Goal: Find specific page/section: Find specific page/section

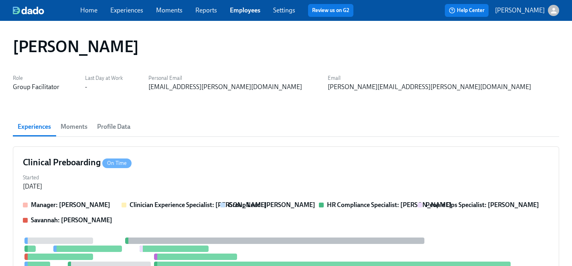
scroll to position [8, 0]
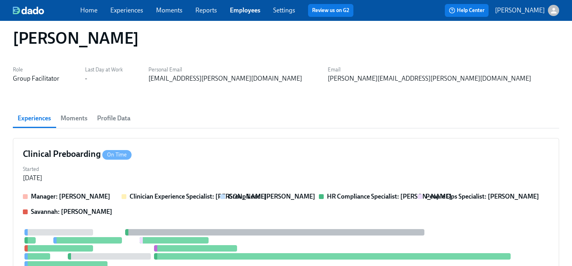
click at [251, 12] on link "Employees" at bounding box center [245, 10] width 30 height 8
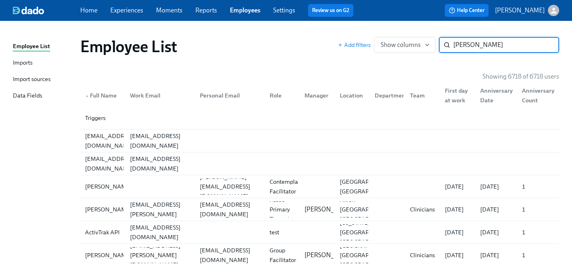
type input "[PERSON_NAME]"
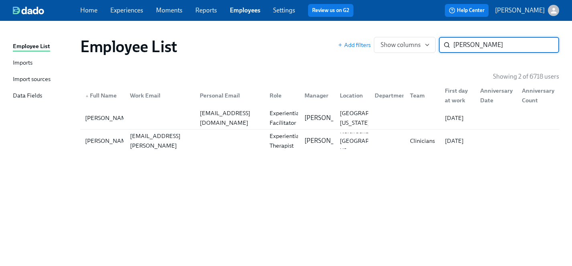
click at [126, 12] on link "Experiences" at bounding box center [126, 10] width 33 height 8
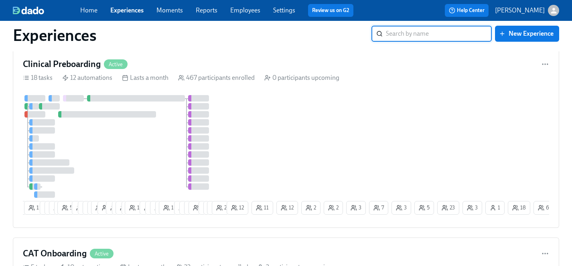
scroll to position [873, 0]
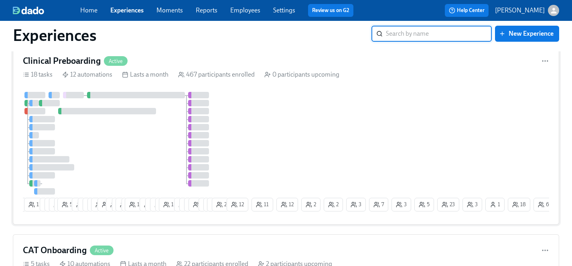
click at [147, 146] on div at bounding box center [124, 143] width 202 height 103
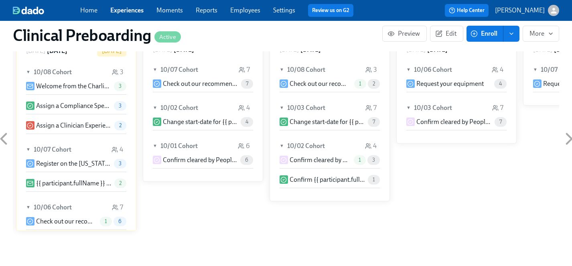
scroll to position [769, 0]
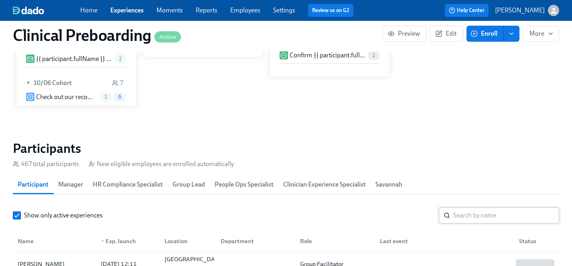
click at [480, 218] on input "search" at bounding box center [506, 215] width 106 height 16
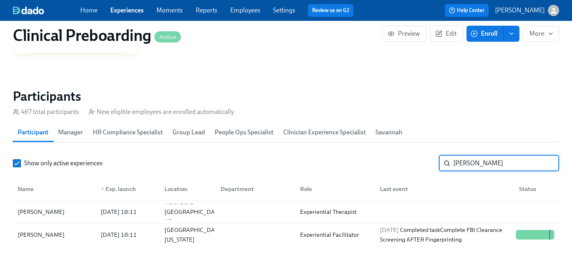
scroll to position [840, 0]
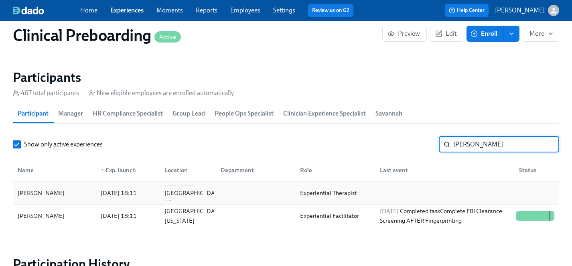
type input "ashley james"
click at [26, 194] on div "Ashley James" at bounding box center [40, 193] width 53 height 10
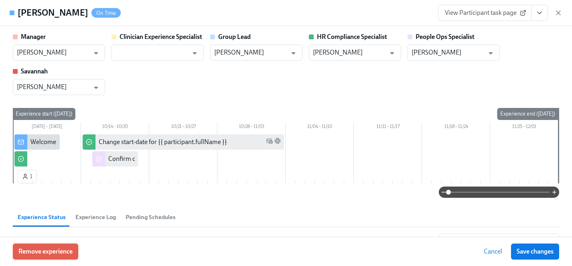
click at [62, 252] on span "Remove experience" at bounding box center [45, 251] width 54 height 8
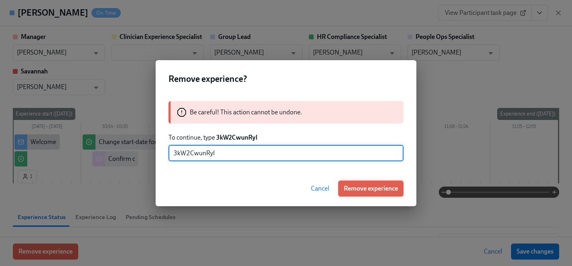
type input "3kW2CwunRyI"
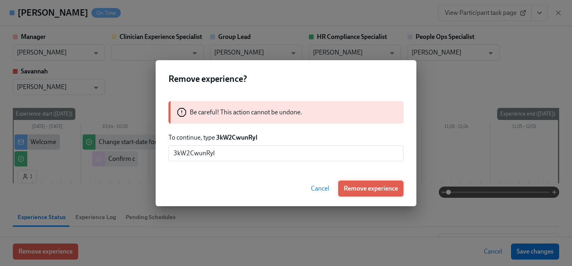
click at [385, 188] on span "Remove experience" at bounding box center [371, 188] width 54 height 8
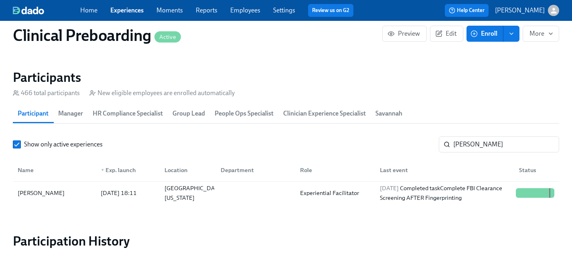
scroll to position [0, 10853]
click at [241, 13] on link "Employees" at bounding box center [245, 10] width 30 height 8
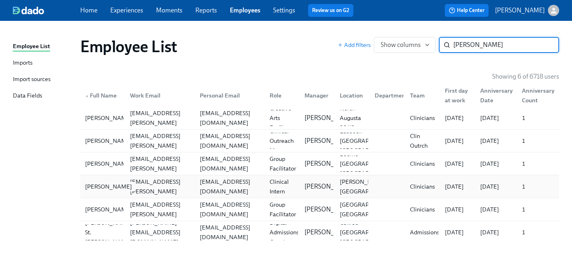
type input "reagan"
click at [99, 186] on div "Reagan Reed" at bounding box center [108, 187] width 53 height 10
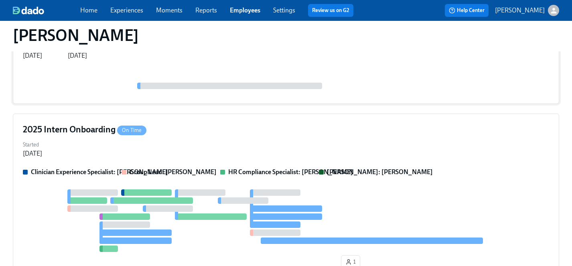
scroll to position [136, 0]
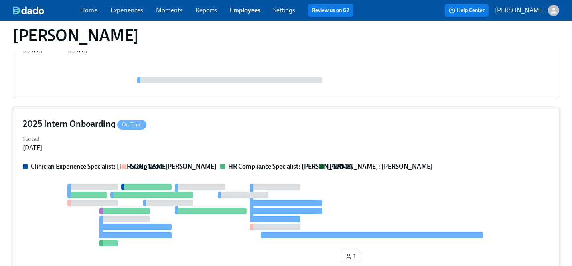
click at [172, 143] on div "Started Sep 12, 2025" at bounding box center [286, 142] width 526 height 19
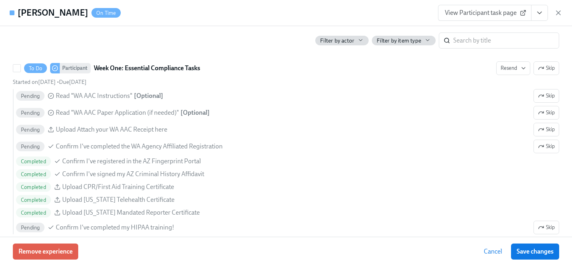
scroll to position [645, 0]
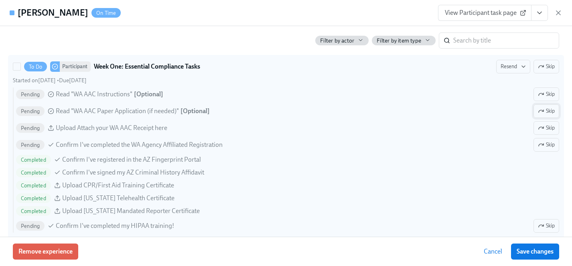
click at [549, 110] on span "Skip" at bounding box center [546, 111] width 17 height 8
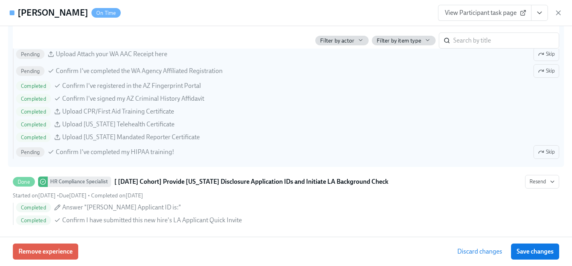
scroll to position [735, 0]
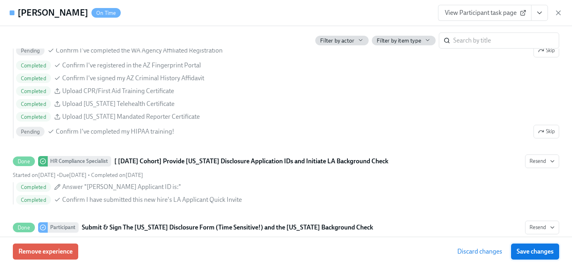
click at [543, 251] on span "Save changes" at bounding box center [535, 251] width 37 height 8
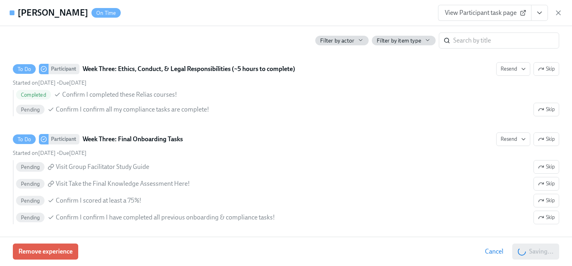
scroll to position [1422, 0]
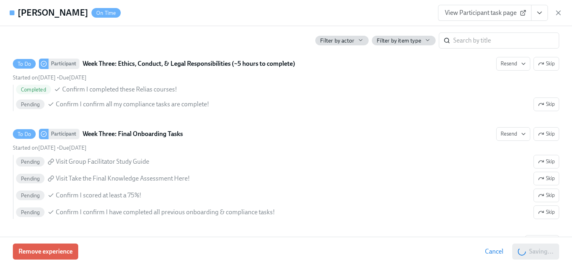
click at [503, 12] on span "View Participant task page" at bounding box center [485, 13] width 80 height 8
